Goal: Transaction & Acquisition: Book appointment/travel/reservation

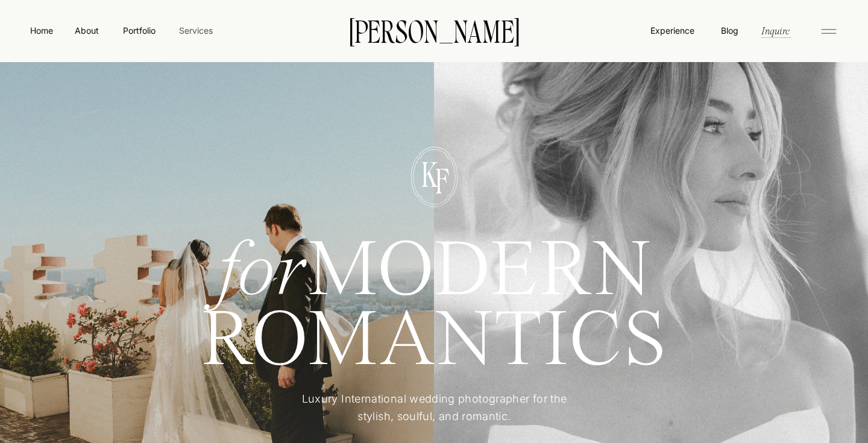
click at [201, 27] on nav "Services" at bounding box center [196, 30] width 36 height 13
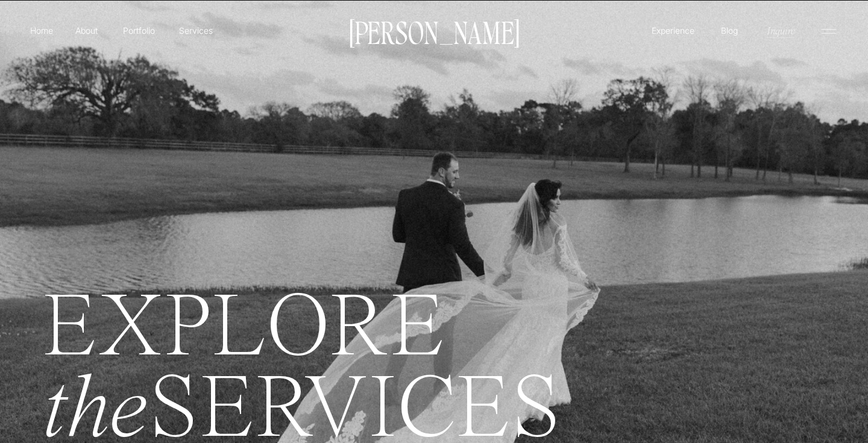
click at [777, 36] on p "Inquire" at bounding box center [780, 31] width 31 height 14
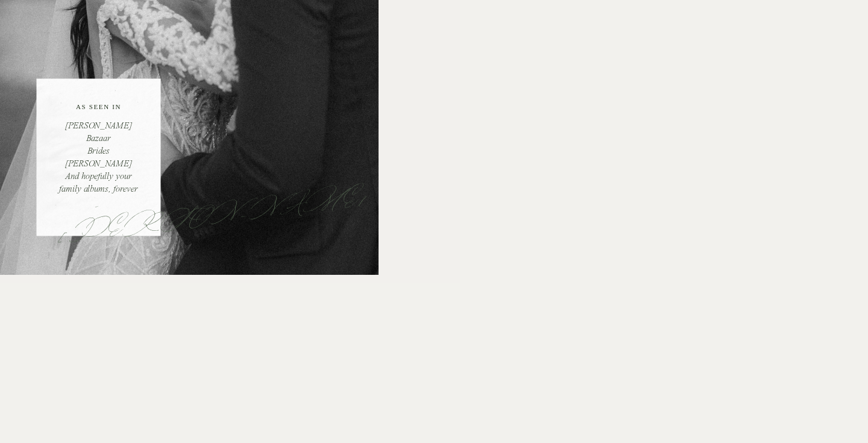
scroll to position [331, 0]
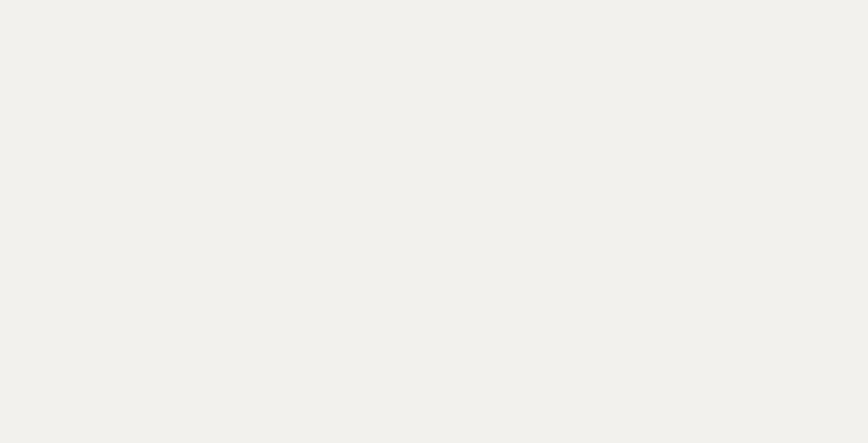
scroll to position [695, 0]
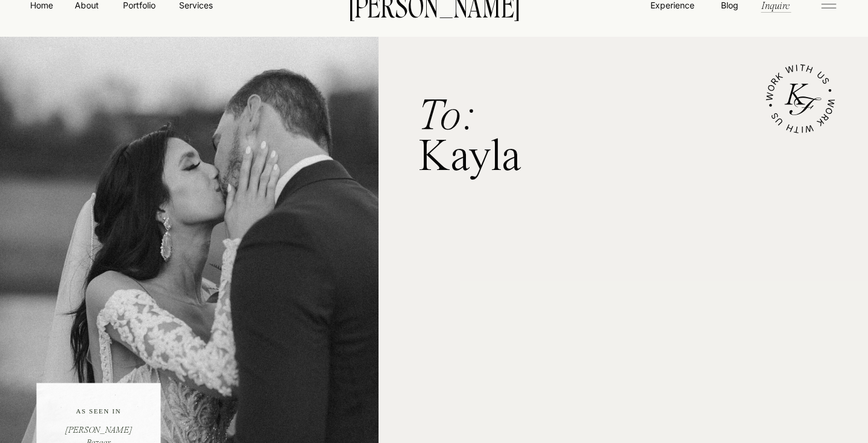
scroll to position [0, 0]
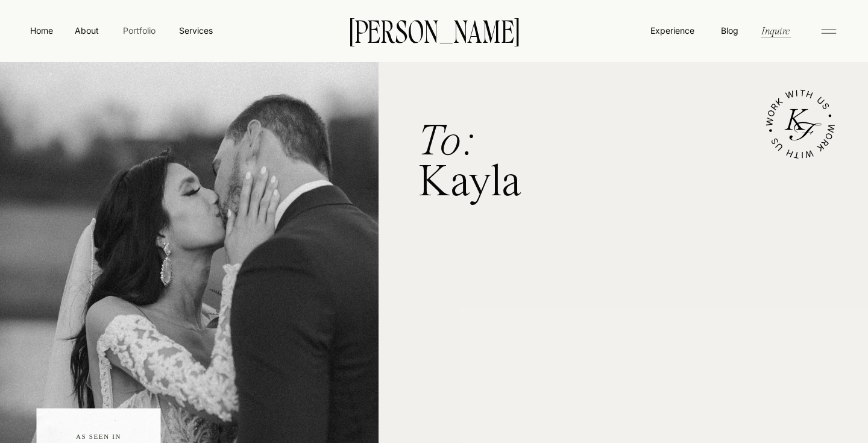
click at [135, 30] on nav "Portfolio" at bounding box center [139, 30] width 43 height 13
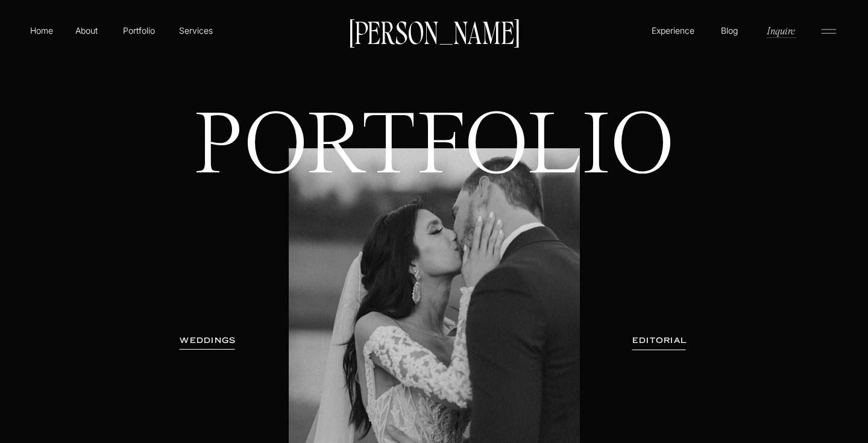
scroll to position [210, 0]
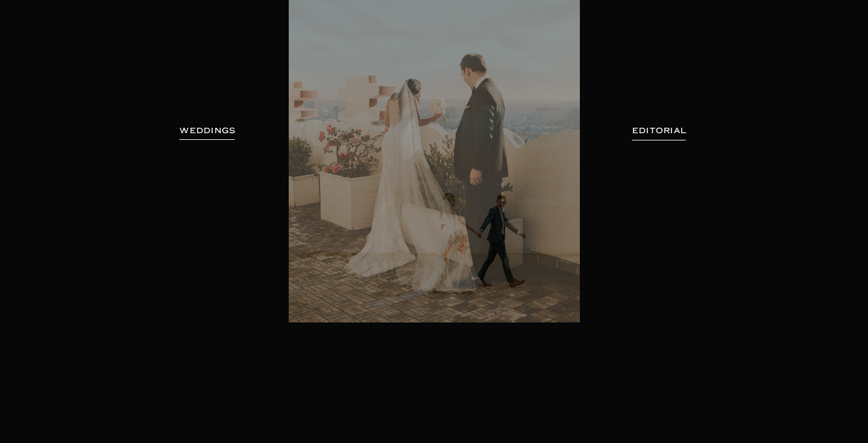
click at [196, 131] on h3 "WEDDINGS" at bounding box center [208, 131] width 76 height 12
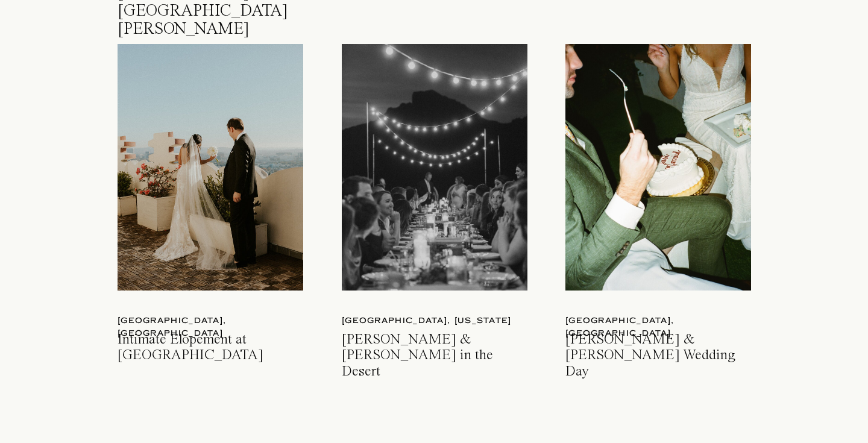
scroll to position [1778, 0]
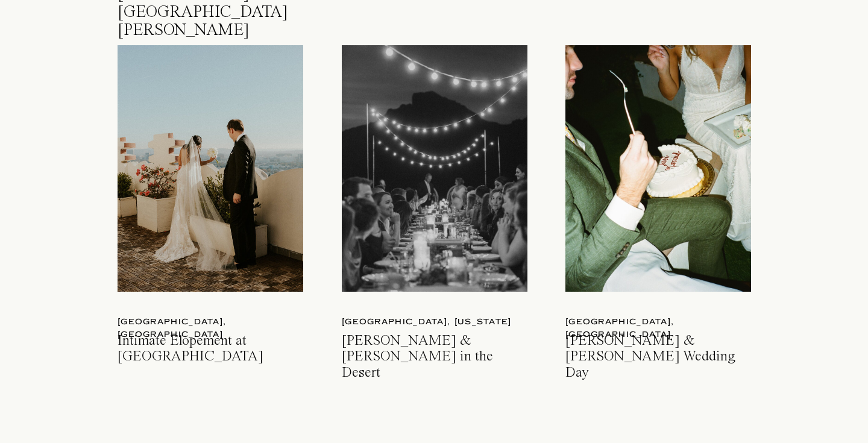
click at [166, 162] on div at bounding box center [211, 168] width 186 height 246
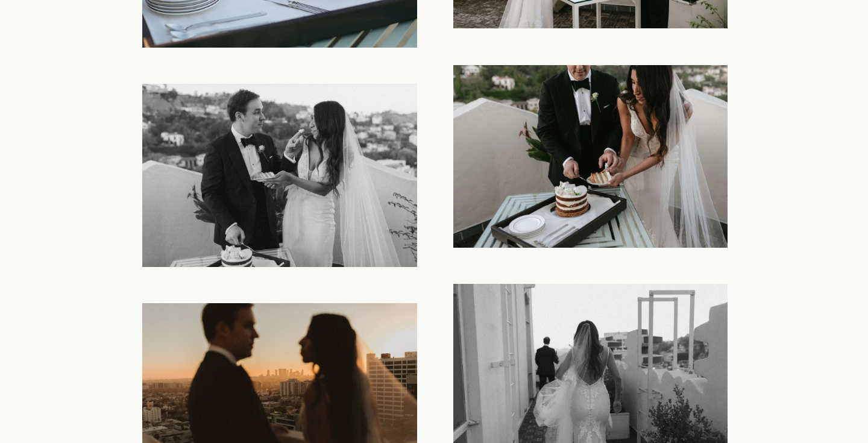
scroll to position [9477, 0]
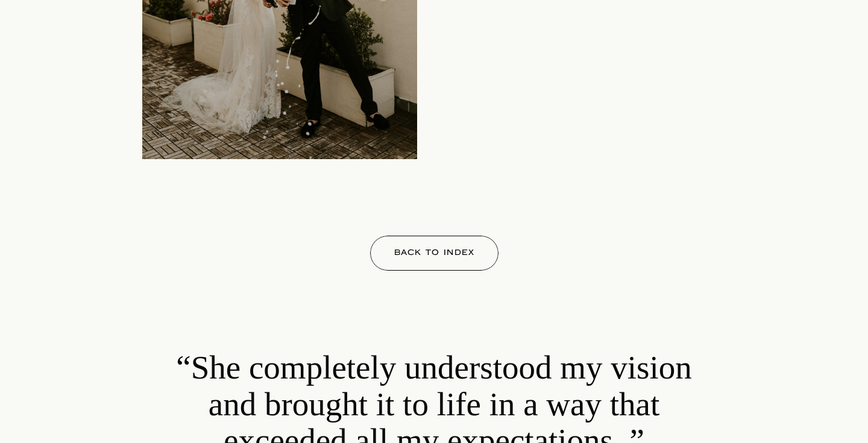
scroll to position [11537, 0]
